Goal: Task Accomplishment & Management: Use online tool/utility

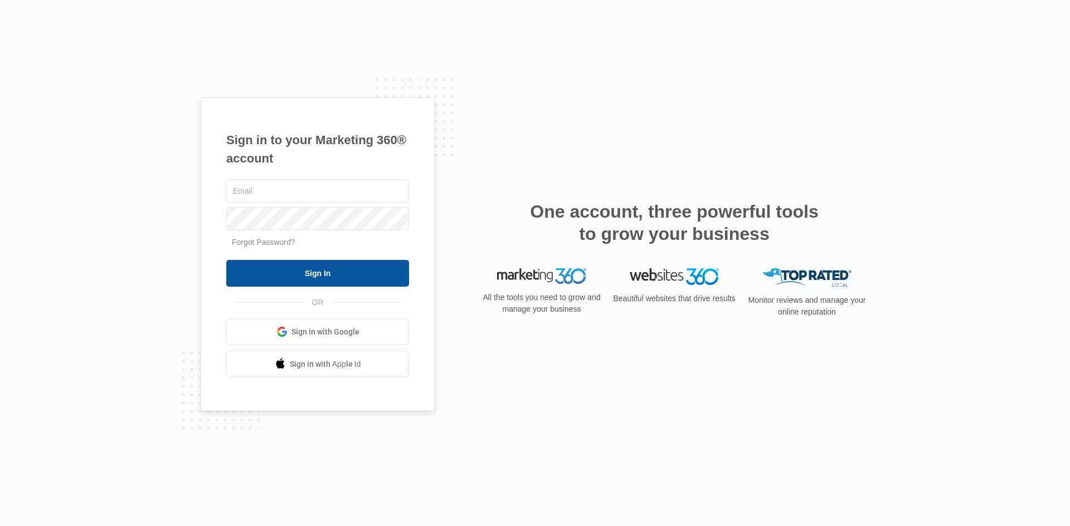
type input "[PERSON_NAME][EMAIL_ADDRESS][DOMAIN_NAME]"
click at [370, 269] on input "Sign In" at bounding box center [317, 273] width 183 height 27
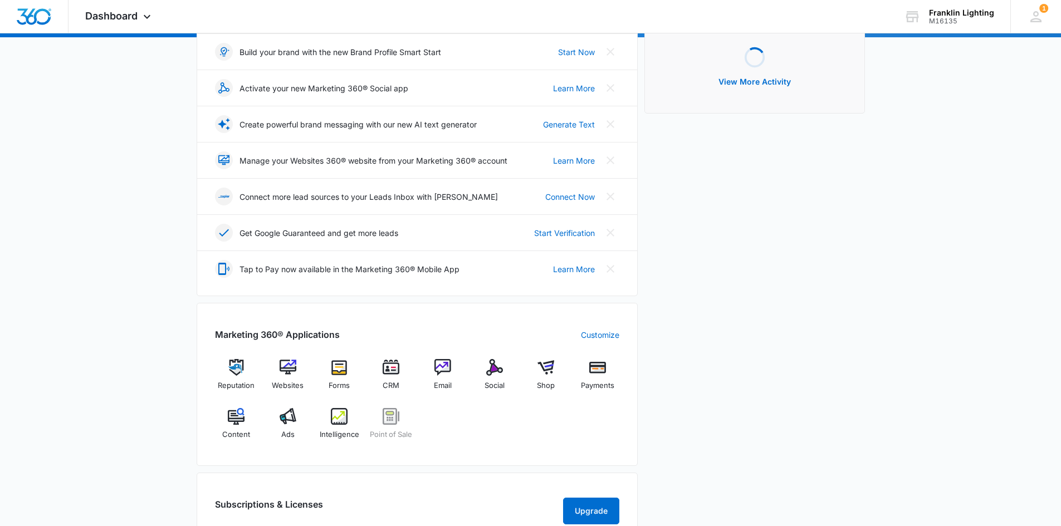
scroll to position [167, 0]
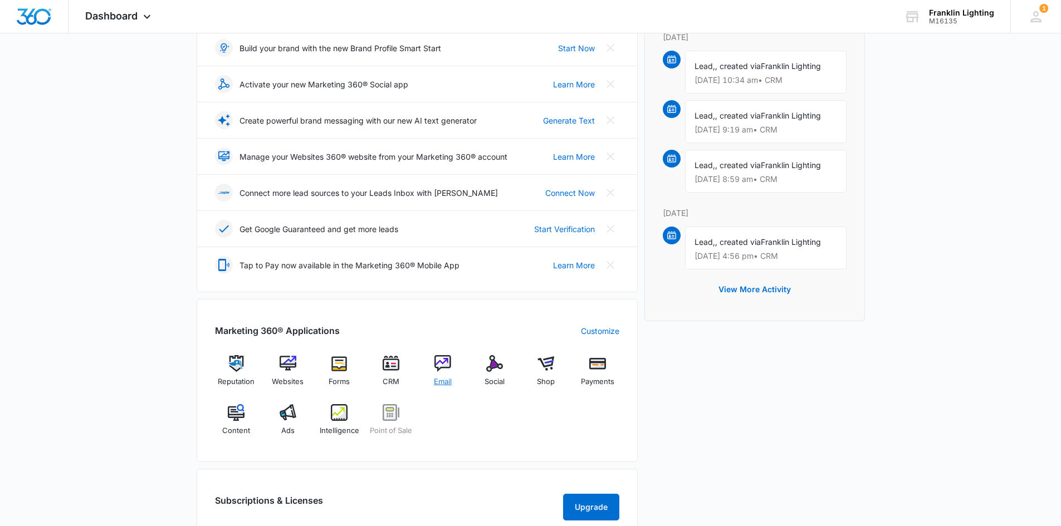
click at [448, 371] on img at bounding box center [443, 363] width 17 height 17
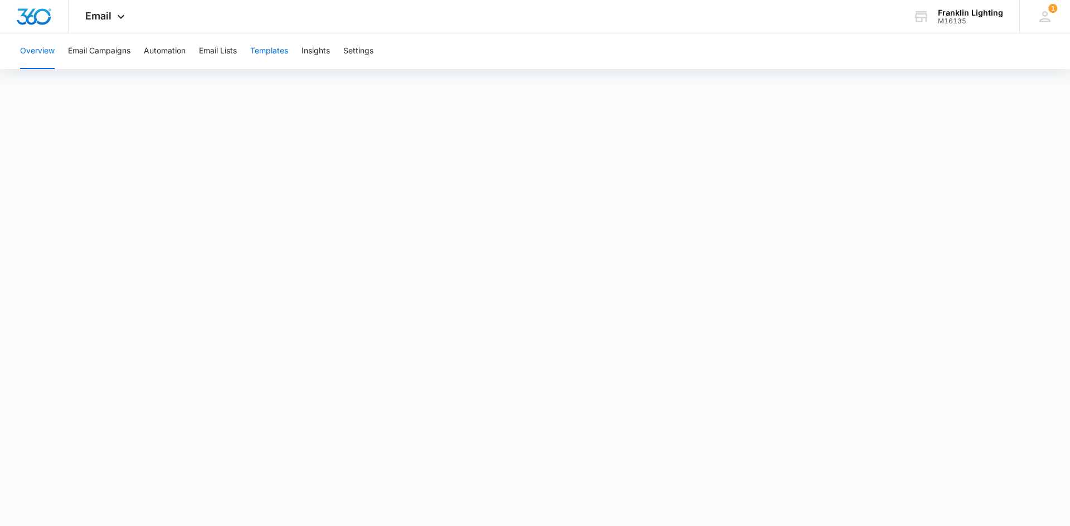
click at [265, 59] on button "Templates" at bounding box center [269, 51] width 38 height 36
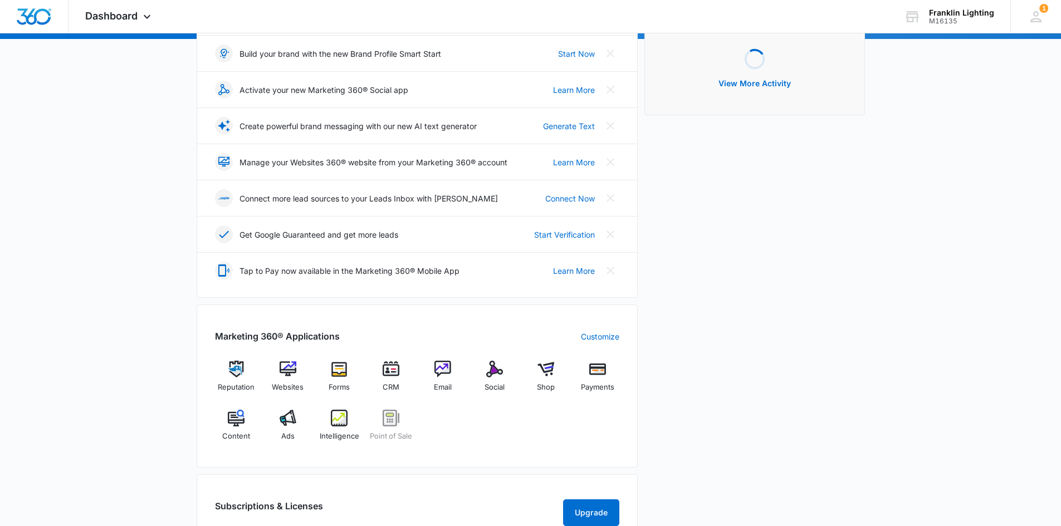
scroll to position [167, 0]
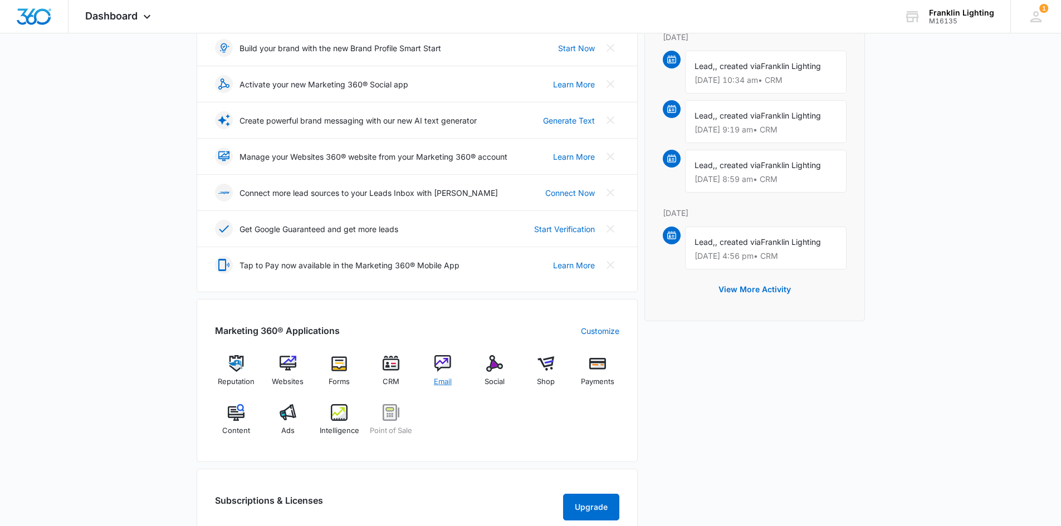
click at [454, 377] on div "Email" at bounding box center [443, 375] width 43 height 40
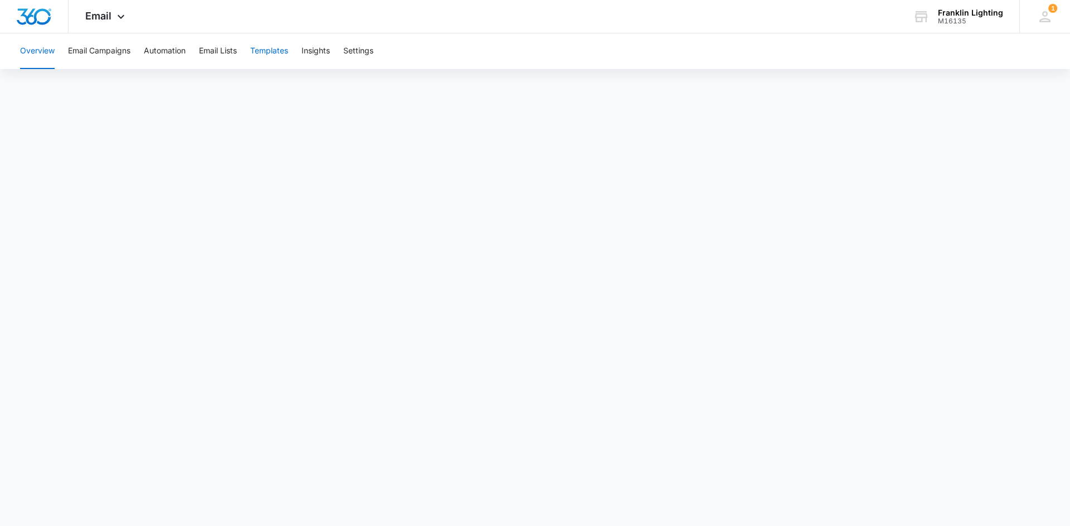
click at [272, 53] on button "Templates" at bounding box center [269, 51] width 38 height 36
click at [110, 56] on button "Email Campaigns" at bounding box center [99, 51] width 62 height 36
click at [267, 59] on button "Templates" at bounding box center [269, 51] width 38 height 36
